Goal: Navigation & Orientation: Find specific page/section

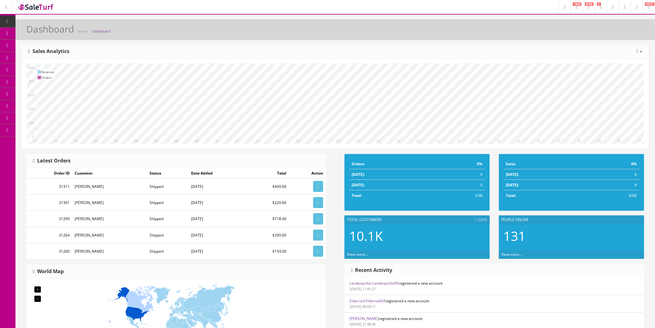
click at [48, 5] on img at bounding box center [35, 7] width 37 height 8
